Goal: Task Accomplishment & Management: Complete application form

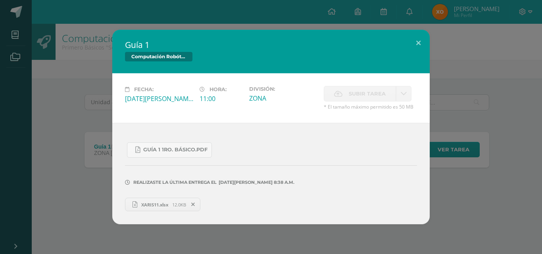
click at [387, 96] on label "Subir tarea" at bounding box center [360, 93] width 72 height 15
click at [282, 182] on span "[DATE][PERSON_NAME] 8:38 a.m." at bounding box center [256, 182] width 78 height 0
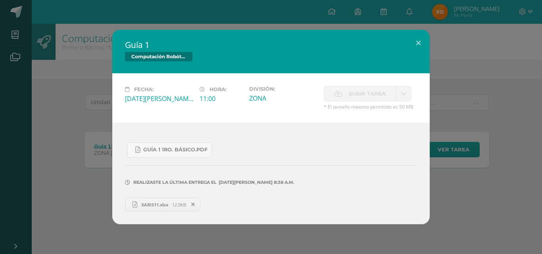
click at [282, 182] on span "11 DE Agosto A LAS 8:38 a.m." at bounding box center [256, 182] width 78 height 0
click at [294, 171] on div "Realizaste la última entrega el 11 DE Agosto A LAS 8:38 a.m." at bounding box center [271, 177] width 292 height 38
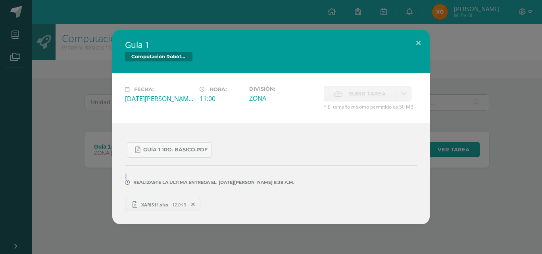
click at [294, 171] on div "Realizaste la última entrega el 11 DE Agosto A LAS 8:38 a.m." at bounding box center [271, 177] width 292 height 38
click at [288, 169] on div "Realizaste la última entrega el 11 DE Agosto A LAS 8:38 a.m." at bounding box center [271, 177] width 292 height 38
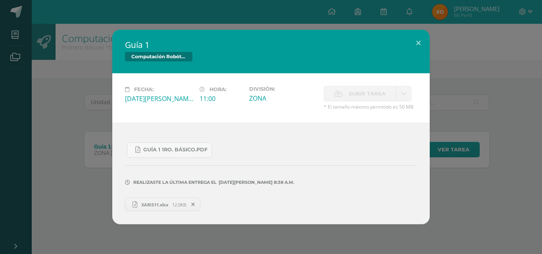
click at [151, 205] on span "XARIS11.xlsx" at bounding box center [154, 205] width 35 height 6
drag, startPoint x: 422, startPoint y: 46, endPoint x: 410, endPoint y: 44, distance: 11.7
click at [410, 44] on button at bounding box center [418, 43] width 23 height 27
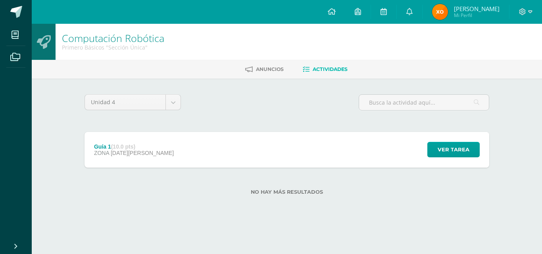
click at [220, 157] on div "Guía 1 (10.0 pts) ZONA 11 de Agosto Ver tarea Guía 1 Computación Robótica Fecha…" at bounding box center [286, 150] width 404 height 36
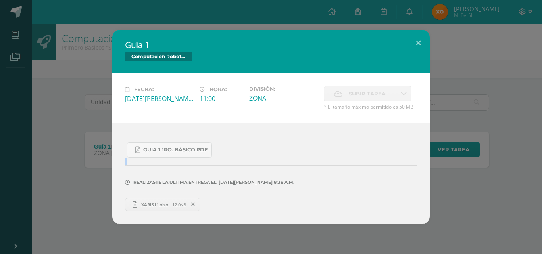
click at [220, 157] on div "Guía 1 1ro. Básico.pdf" at bounding box center [271, 147] width 292 height 22
click at [380, 91] on span "Subir tarea" at bounding box center [367, 93] width 37 height 15
click at [420, 44] on button at bounding box center [418, 43] width 23 height 27
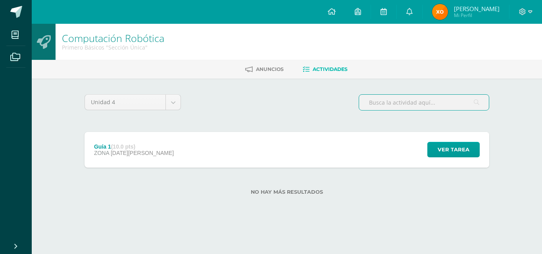
drag, startPoint x: 404, startPoint y: 101, endPoint x: 531, endPoint y: 250, distance: 195.8
click at [470, 213] on div "Unidad 4 Unidad 1 Unidad 2 Unidad 3 Unidad 4 Guía 1 (10.0 pts) ZONA 11 de Agost…" at bounding box center [287, 150] width 436 height 142
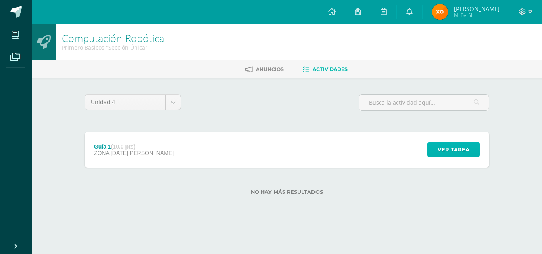
click at [463, 151] on span "Ver tarea" at bounding box center [453, 149] width 32 height 15
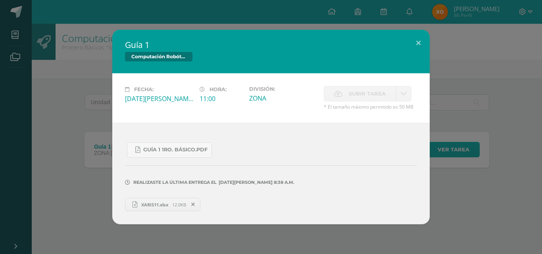
click at [463, 151] on div "Guía 1 Computación Robótica Fecha: Lunes 11 de Agosto Hora: 11:00 División: ZONA" at bounding box center [270, 127] width 535 height 195
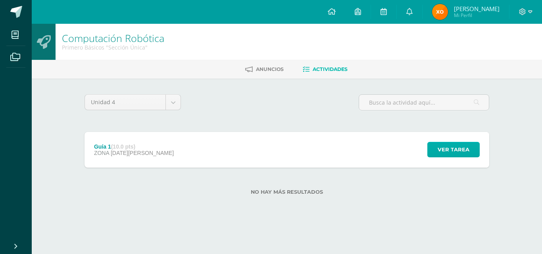
click at [463, 151] on div "Guía 1 Computación Robótica Fecha: Lunes 11 de Agosto Hora: 11:00 División: ZONA" at bounding box center [270, 127] width 535 height 195
click at [448, 13] on img at bounding box center [440, 12] width 16 height 16
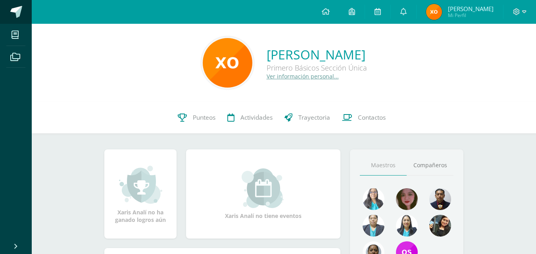
click at [6, 17] on link at bounding box center [16, 12] width 32 height 24
drag, startPoint x: 6, startPoint y: 17, endPoint x: 10, endPoint y: 18, distance: 4.4
click at [10, 18] on link at bounding box center [16, 12] width 32 height 24
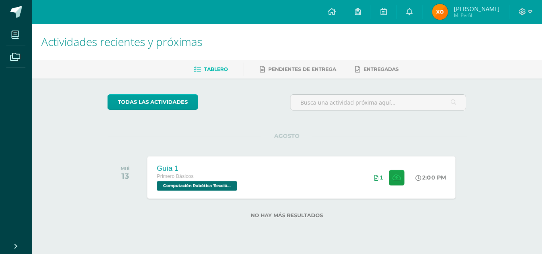
click at [381, 192] on div "1" at bounding box center [389, 177] width 50 height 42
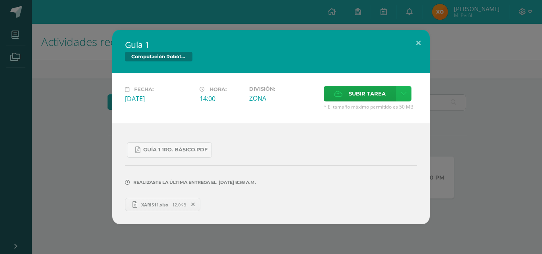
click at [401, 97] on link at bounding box center [403, 93] width 15 height 15
click at [363, 94] on span "Subir tarea" at bounding box center [367, 93] width 37 height 15
click at [0, 0] on input "Subir tarea" at bounding box center [0, 0] width 0 height 0
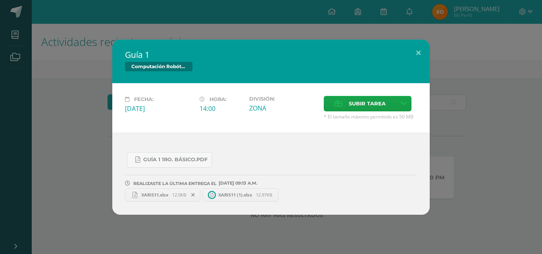
click at [190, 196] on span at bounding box center [192, 195] width 13 height 9
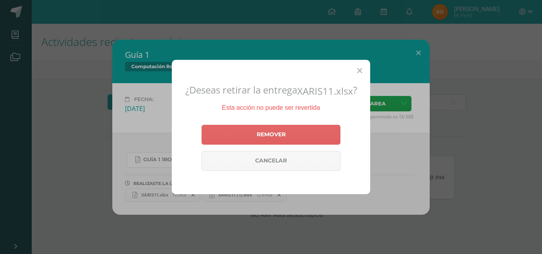
click at [356, 74] on div "¿Deseas retirar la entrega XARIS11.xlsx ? Esta acción no puede ser revertida Re…" at bounding box center [271, 127] width 198 height 134
click at [360, 63] on div "¿Deseas retirar la entrega XARIS11.xlsx ? Esta acción no puede ser revertida Re…" at bounding box center [271, 127] width 198 height 134
click at [357, 74] on icon at bounding box center [359, 71] width 5 height 8
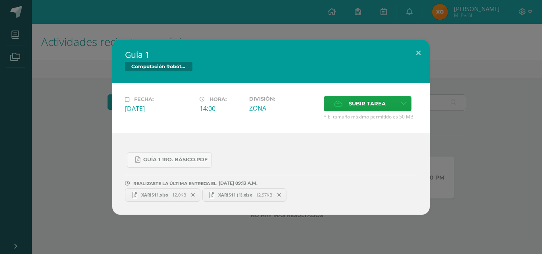
click at [219, 193] on span "XARIS11 (1).xlsx" at bounding box center [235, 195] width 42 height 6
click at [421, 50] on button at bounding box center [418, 53] width 23 height 27
